Goal: Task Accomplishment & Management: Use online tool/utility

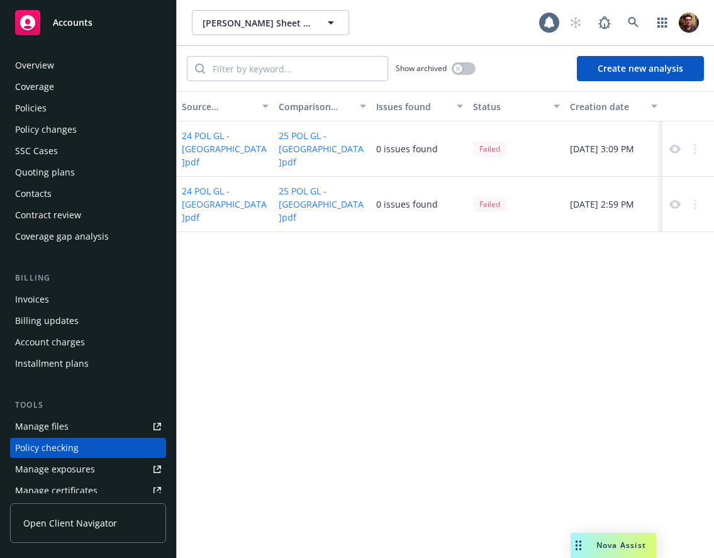
scroll to position [149, 0]
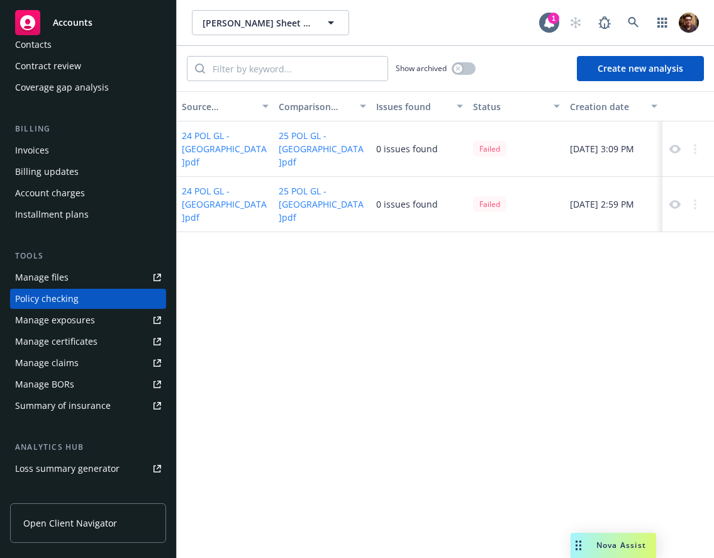
click at [488, 144] on div "Failed" at bounding box center [489, 149] width 33 height 16
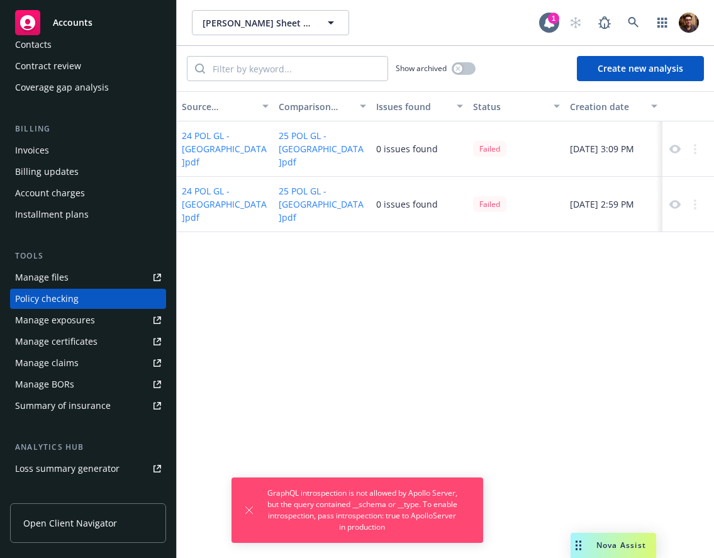
click at [512, 321] on div "Source document Comparison document Issues found Status Creation date 24 POL GL…" at bounding box center [445, 324] width 537 height 467
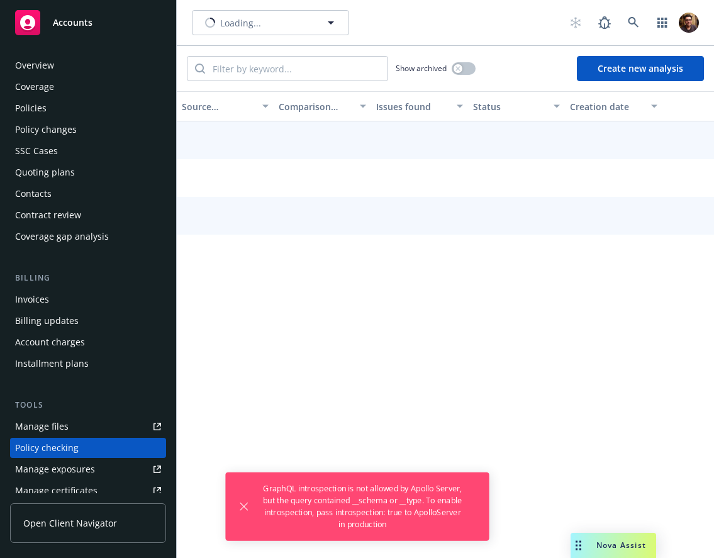
scroll to position [149, 0]
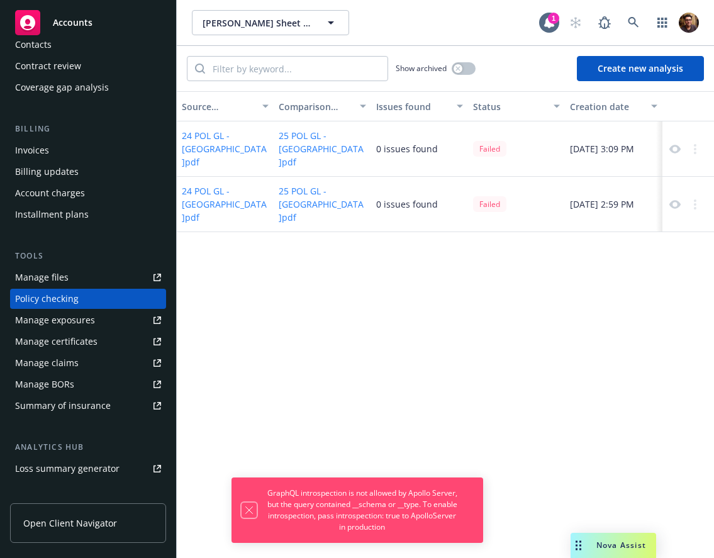
click at [248, 510] on icon "Dismiss notification" at bounding box center [248, 510] width 7 height 7
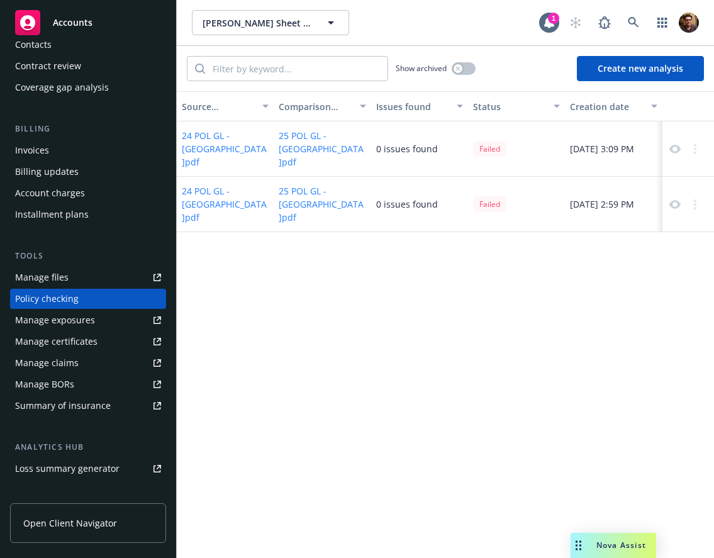
click at [520, 311] on div "Source document Comparison document Issues found Status Creation date 24 POL GL…" at bounding box center [445, 324] width 537 height 467
